Goal: Task Accomplishment & Management: Complete application form

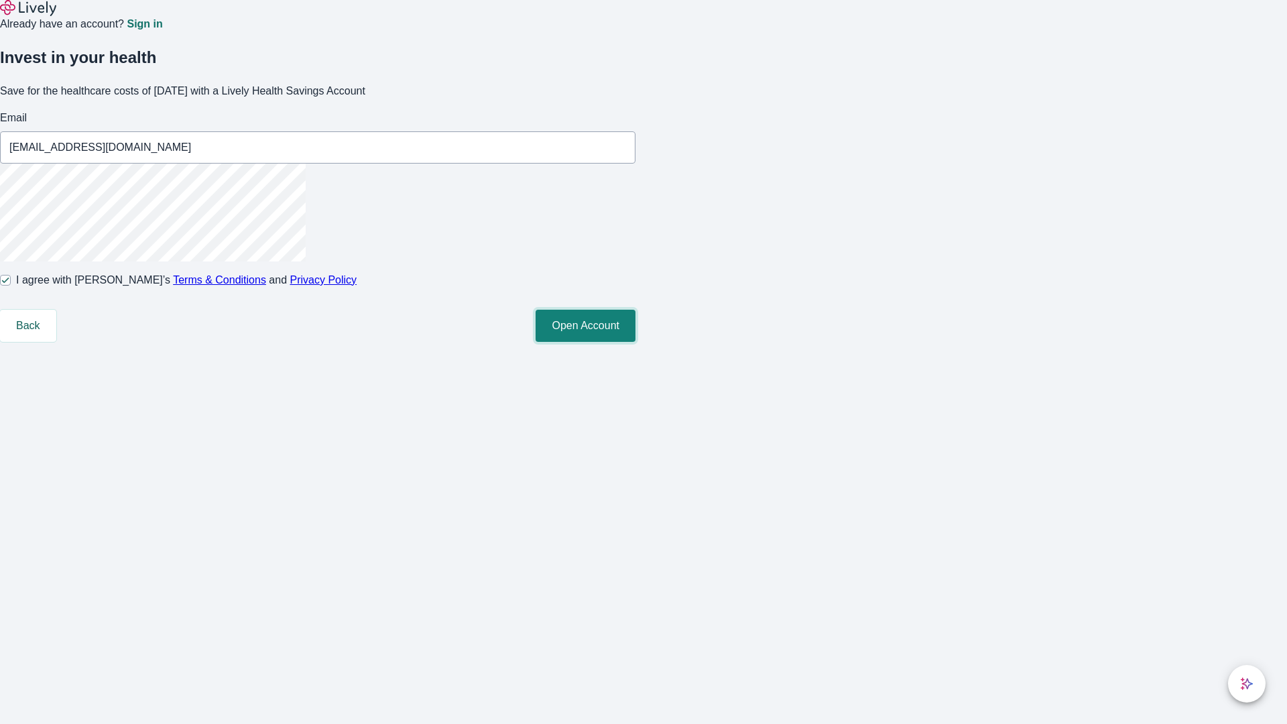
click at [635, 342] on button "Open Account" at bounding box center [586, 326] width 100 height 32
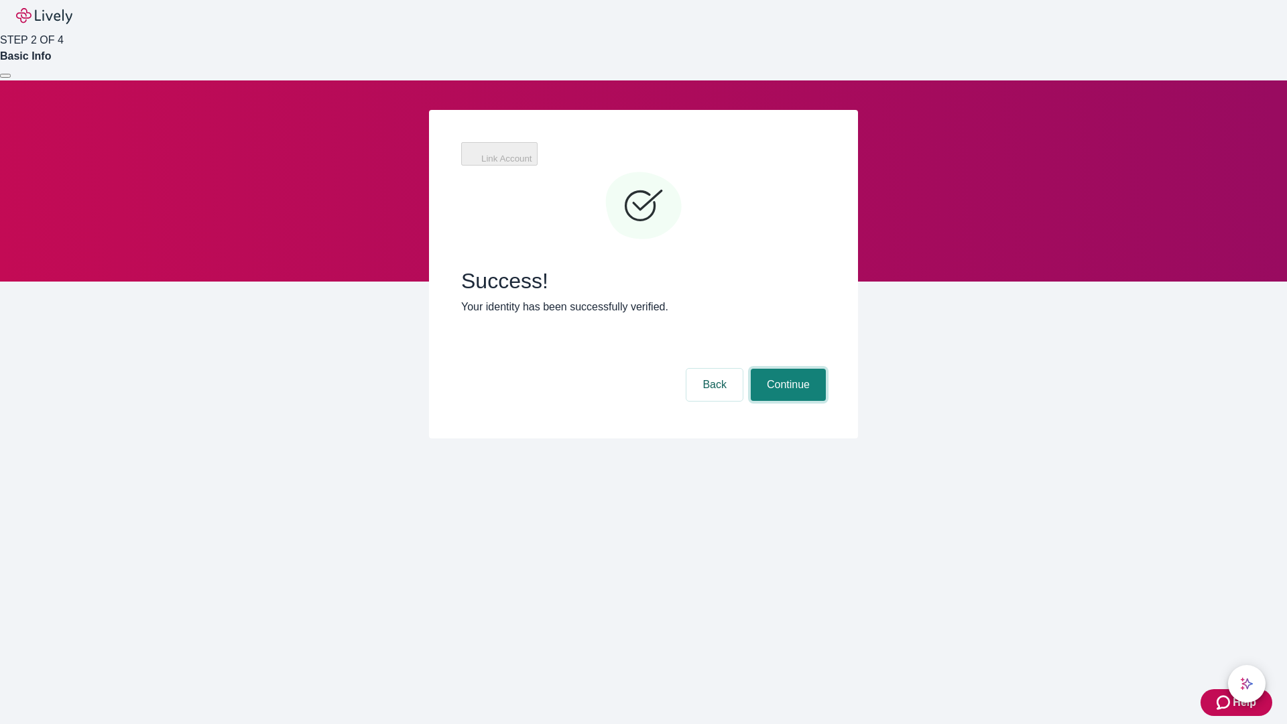
click at [786, 369] on button "Continue" at bounding box center [788, 385] width 75 height 32
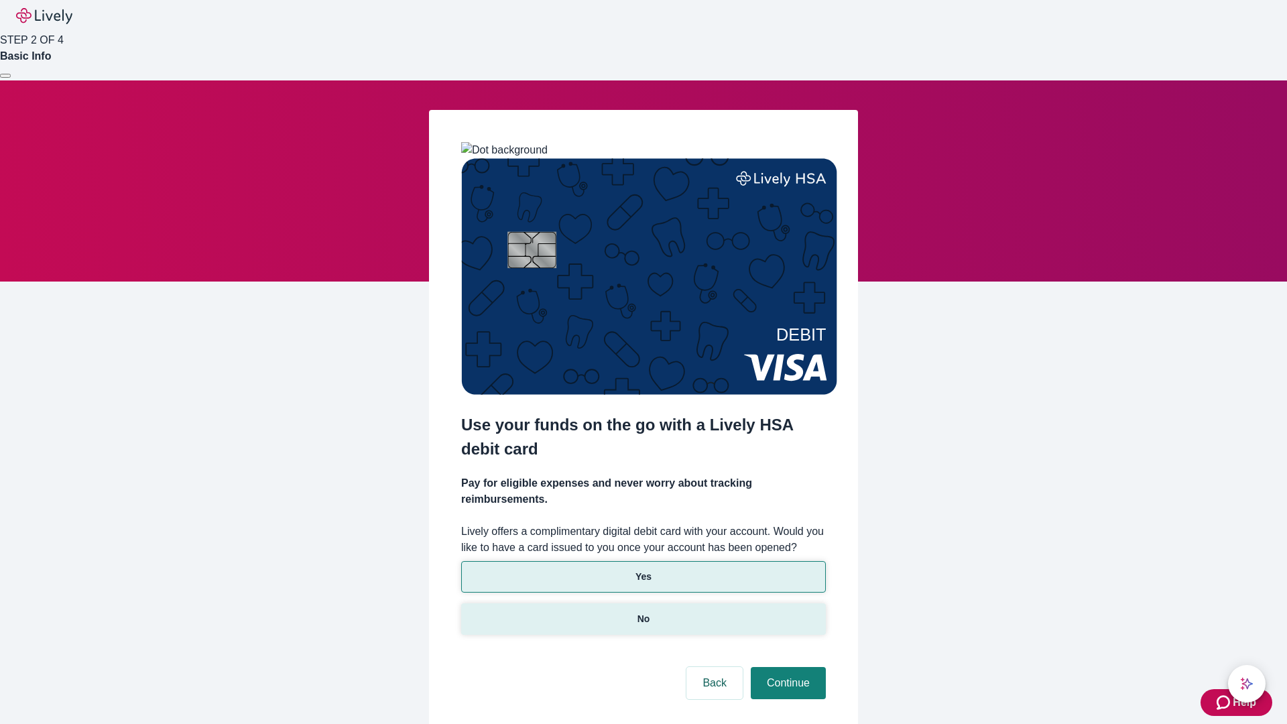
click at [643, 612] on p "No" at bounding box center [643, 619] width 13 height 14
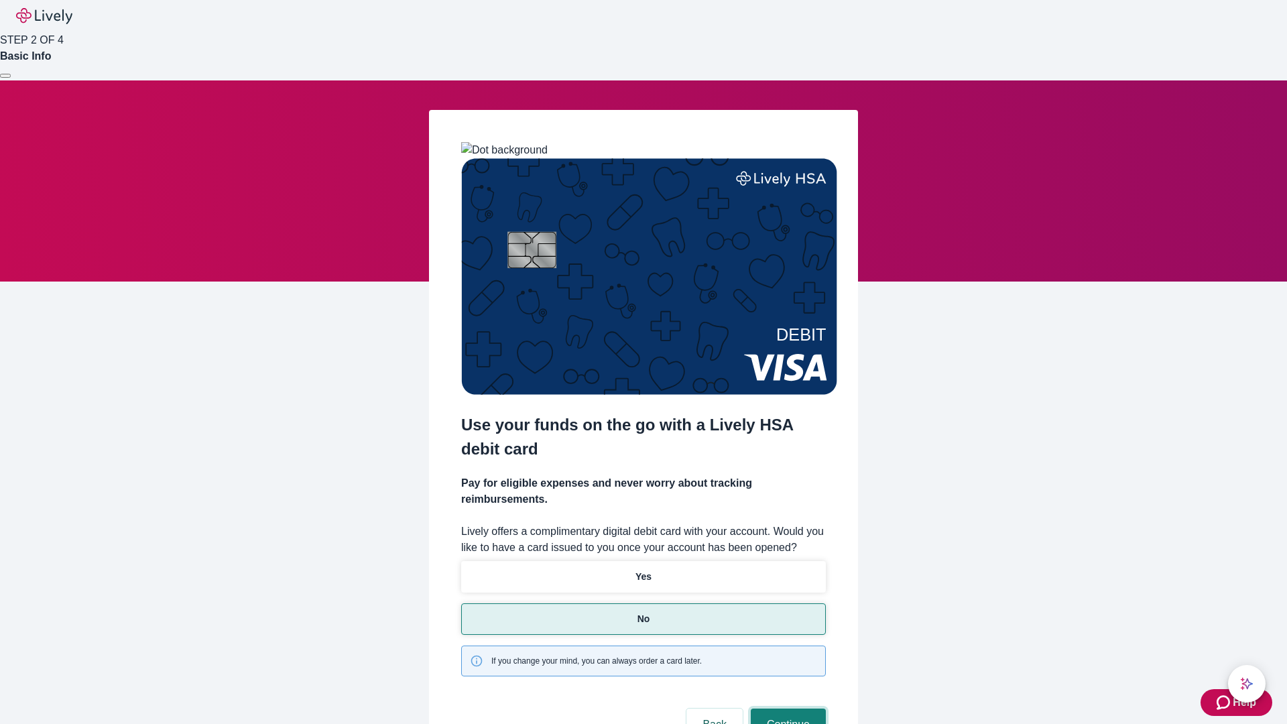
click at [786, 709] on button "Continue" at bounding box center [788, 725] width 75 height 32
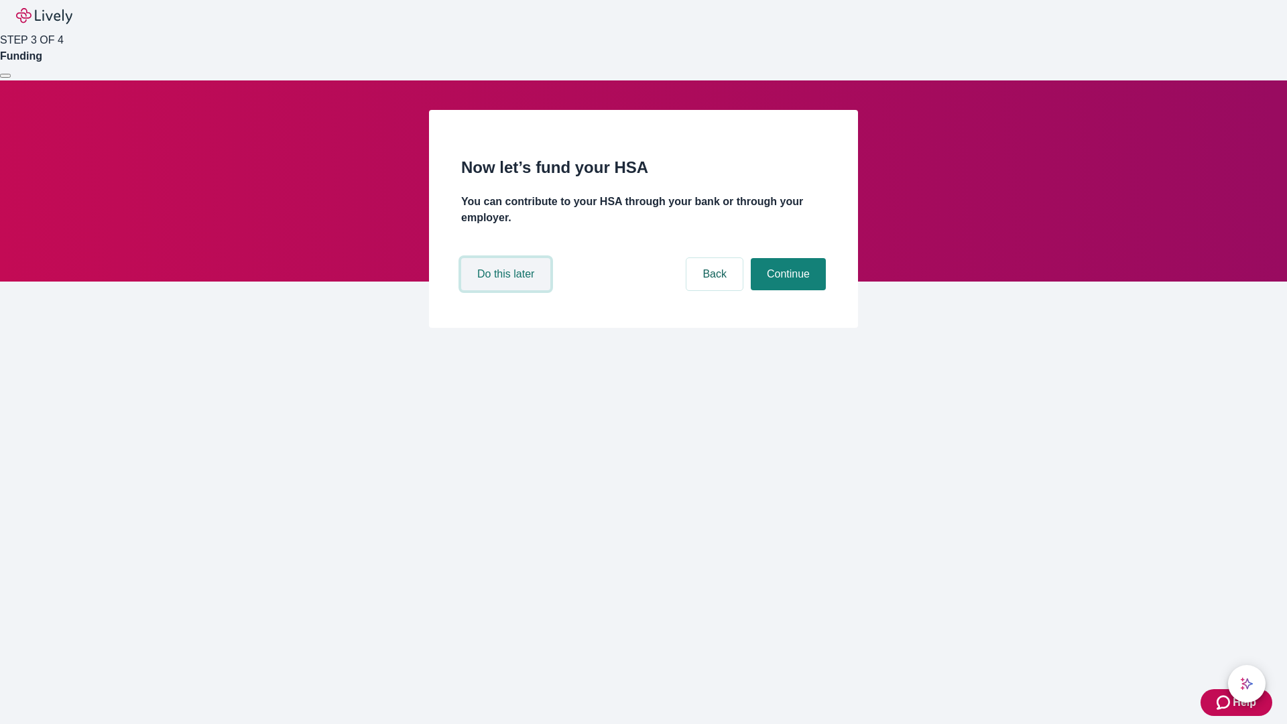
click at [507, 290] on button "Do this later" at bounding box center [505, 274] width 89 height 32
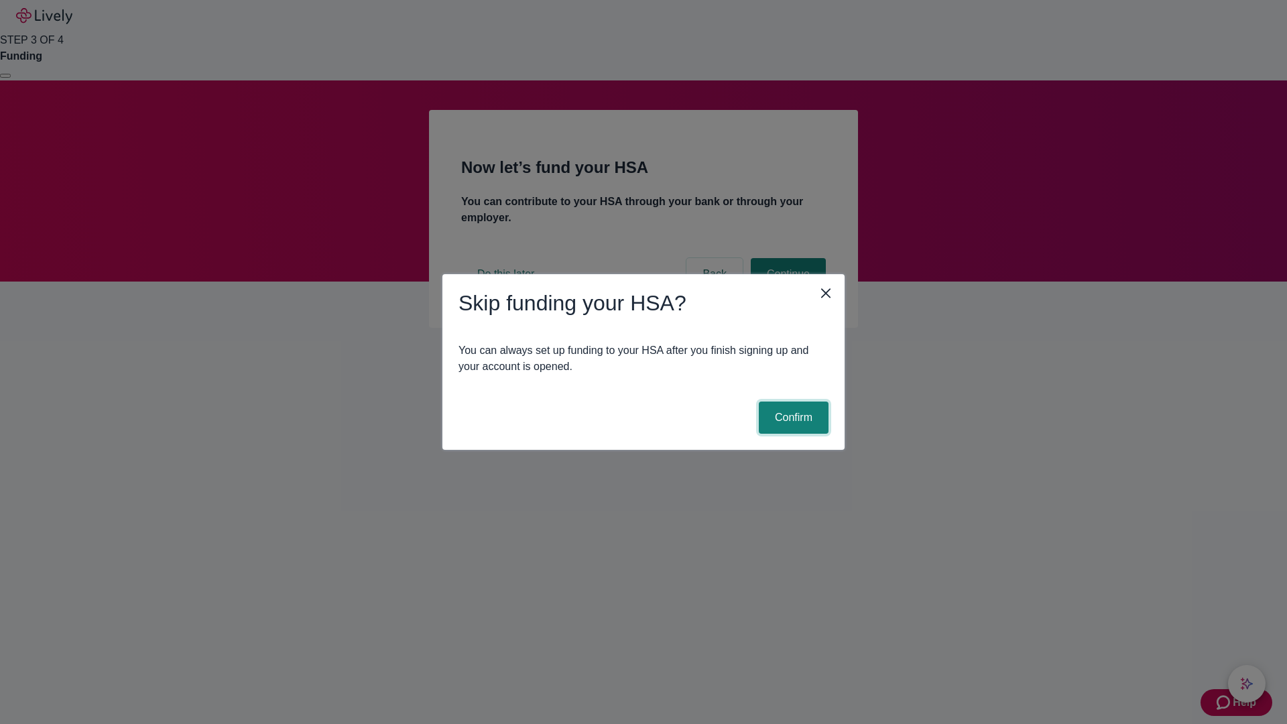
click at [792, 418] on button "Confirm" at bounding box center [794, 418] width 70 height 32
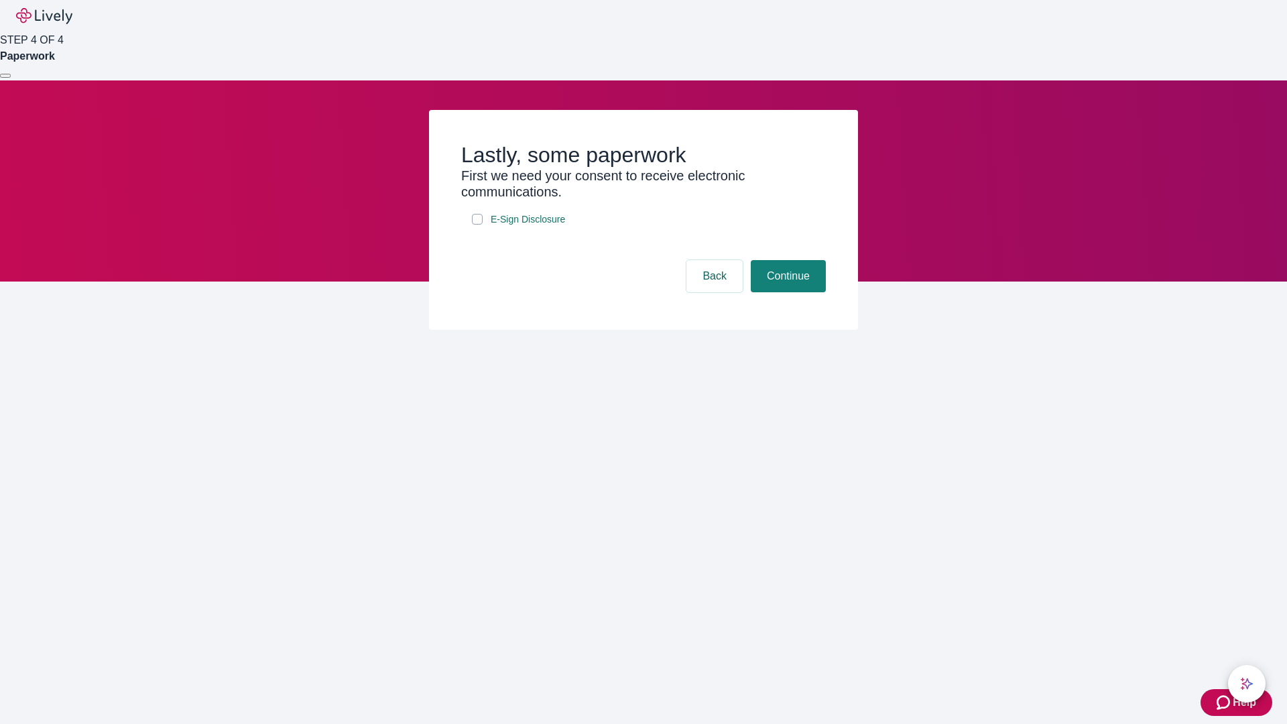
click at [477, 225] on input "E-Sign Disclosure" at bounding box center [477, 219] width 11 height 11
checkbox input "true"
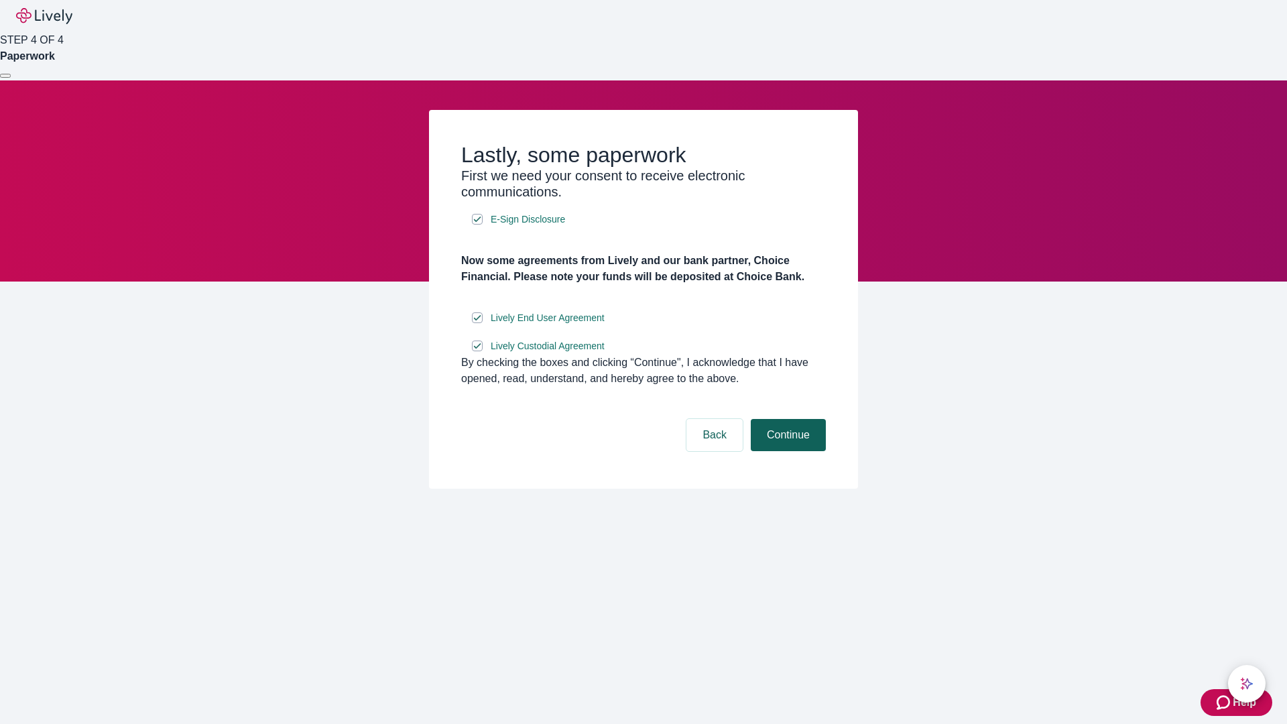
click at [786, 451] on button "Continue" at bounding box center [788, 435] width 75 height 32
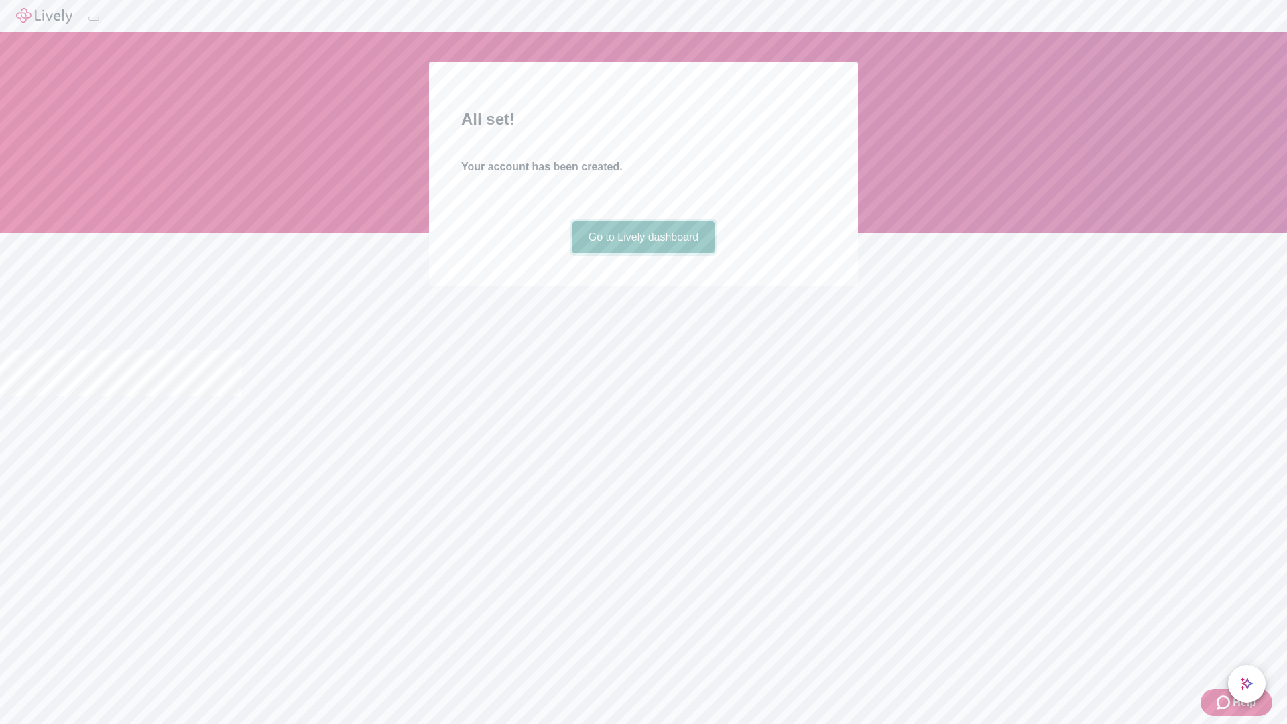
click at [643, 253] on link "Go to Lively dashboard" at bounding box center [643, 237] width 143 height 32
